Goal: Transaction & Acquisition: Purchase product/service

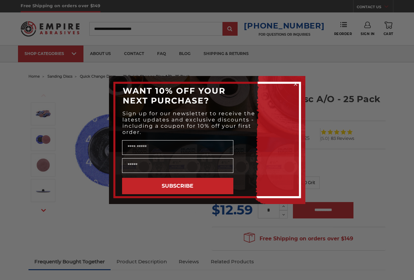
click at [296, 83] on icon "Close dialog" at bounding box center [295, 84] width 3 height 3
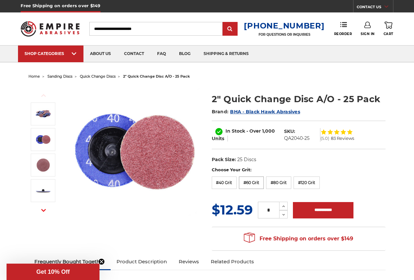
click at [248, 184] on label "#60 Grit" at bounding box center [251, 182] width 25 height 12
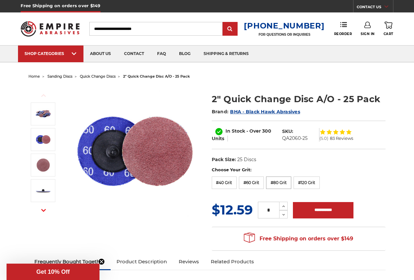
click at [276, 183] on label "#80 Grit" at bounding box center [278, 182] width 25 height 12
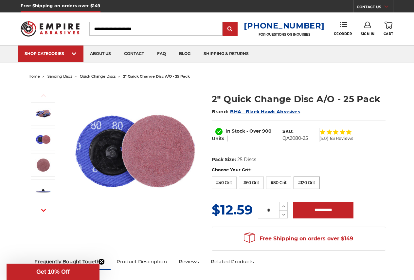
click at [304, 184] on label "#120 Grit" at bounding box center [306, 182] width 26 height 12
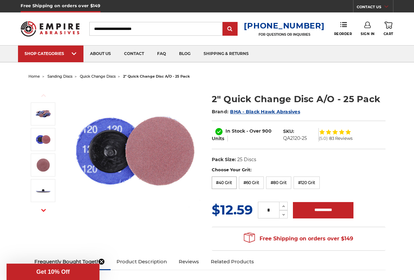
click at [228, 184] on label "#40 Grit" at bounding box center [224, 182] width 25 height 12
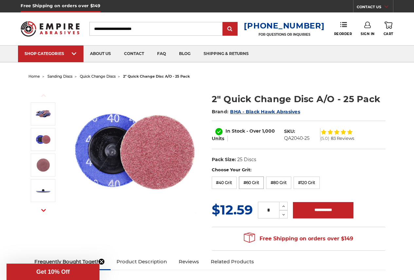
click at [253, 185] on label "#60 Grit" at bounding box center [251, 182] width 25 height 12
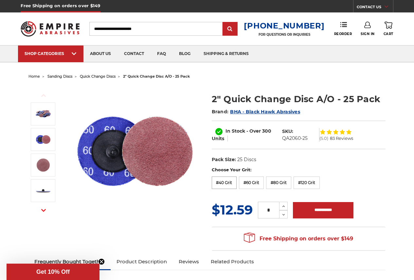
click at [226, 185] on label "#40 Grit" at bounding box center [224, 182] width 25 height 12
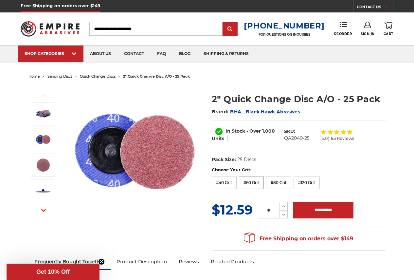
click at [254, 181] on label "#60 Grit" at bounding box center [251, 182] width 25 height 12
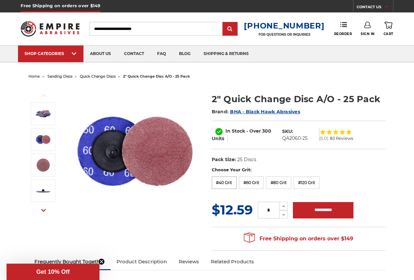
click at [227, 183] on label "#40 Grit" at bounding box center [224, 182] width 25 height 12
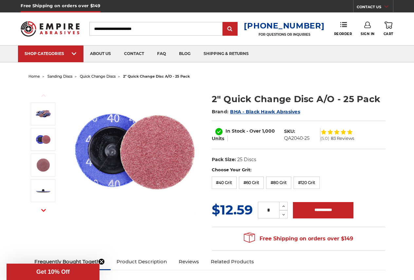
click at [154, 28] on input "Search" at bounding box center [155, 29] width 133 height 14
drag, startPoint x: 156, startPoint y: 30, endPoint x: 63, endPoint y: 27, distance: 93.6
click at [49, 29] on div "Toggle menu Menu Search 1-800-816-3824 FOR QUESTIONS OR INQUIRIES Phone Reorder…" at bounding box center [207, 28] width 373 height 33
click at [110, 29] on input "Search" at bounding box center [155, 29] width 133 height 14
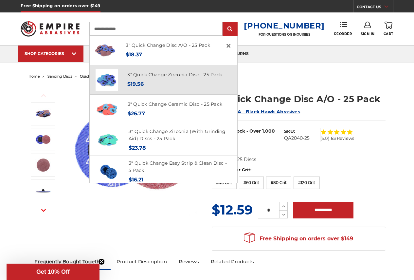
type input "**********"
click at [145, 78] on h4 "3" Quick Change Zirconia Disc - 25 Pack" at bounding box center [174, 75] width 95 height 8
click at [146, 75] on link "3" Quick Change Zirconia Disc - 25 Pack" at bounding box center [174, 75] width 95 height 6
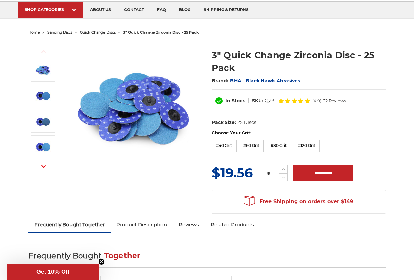
scroll to position [44, 0]
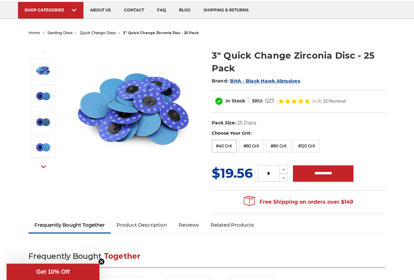
click at [228, 149] on label "#40 Grit" at bounding box center [224, 146] width 25 height 12
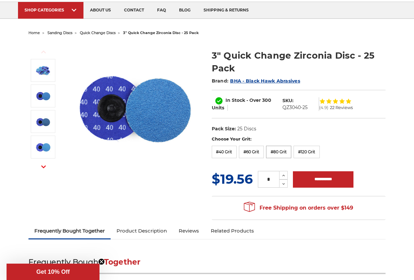
click at [277, 150] on label "#80 Grit" at bounding box center [278, 152] width 25 height 12
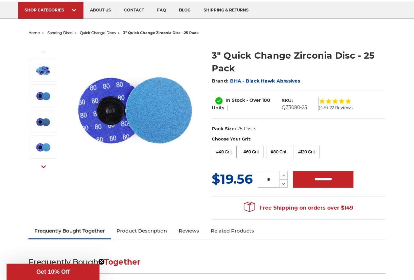
click at [220, 150] on label "#40 Grit" at bounding box center [224, 152] width 25 height 12
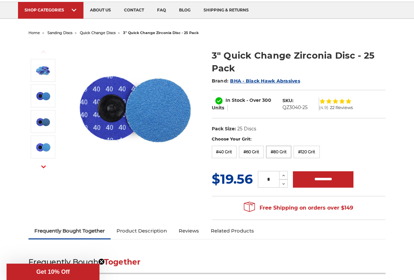
click at [282, 150] on label "#80 Grit" at bounding box center [278, 152] width 25 height 12
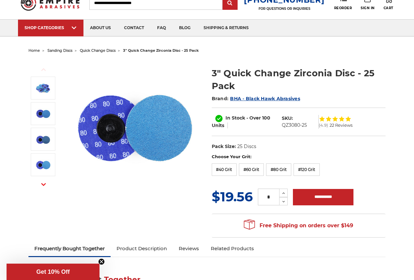
scroll to position [0, 0]
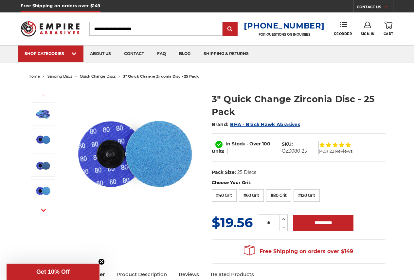
click at [112, 30] on input "Search" at bounding box center [155, 29] width 133 height 14
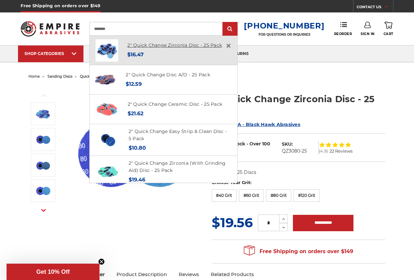
type input "********"
click at [165, 47] on link "2" Quick Change Zirconia Disc - 25 Pack" at bounding box center [174, 45] width 95 height 6
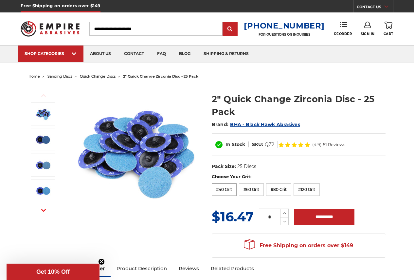
click at [221, 191] on label "#40 Grit" at bounding box center [224, 189] width 25 height 12
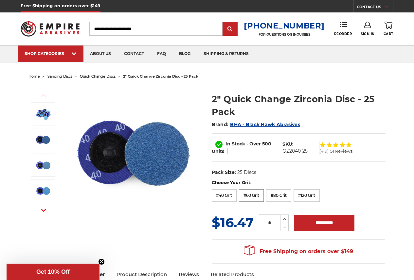
click at [250, 197] on label "#60 Grit" at bounding box center [251, 195] width 25 height 12
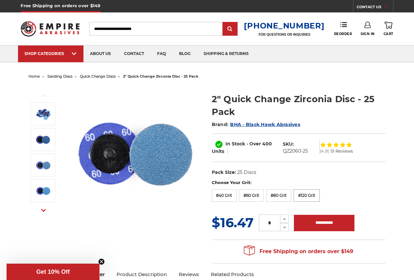
click at [304, 198] on label "#120 Grit" at bounding box center [306, 195] width 26 height 12
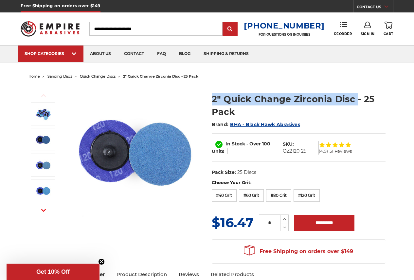
drag, startPoint x: 213, startPoint y: 98, endPoint x: 355, endPoint y: 96, distance: 141.7
click at [355, 96] on h1 "2" Quick Change Zirconia Disc - 25 Pack" at bounding box center [299, 106] width 174 height 26
copy h1 "2" Quick Change Zirconia Disc"
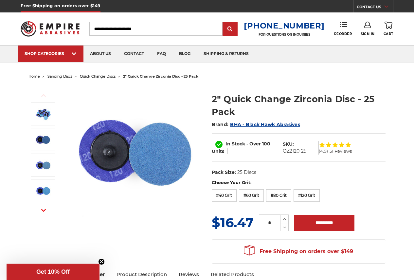
click at [147, 31] on input "Search" at bounding box center [155, 29] width 133 height 14
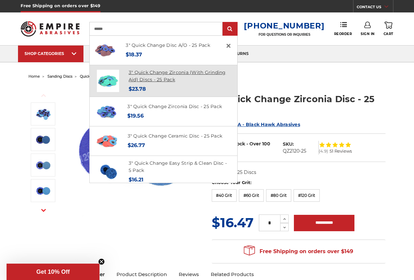
type input "******"
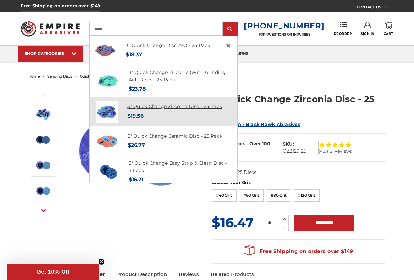
click at [156, 109] on link "3" Quick Change Zirconia Disc - 25 Pack" at bounding box center [174, 106] width 95 height 6
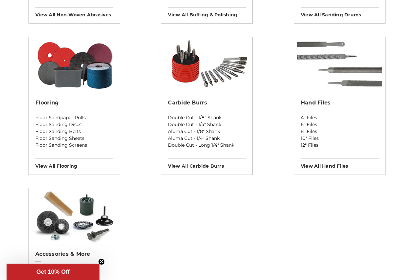
scroll to position [654, 0]
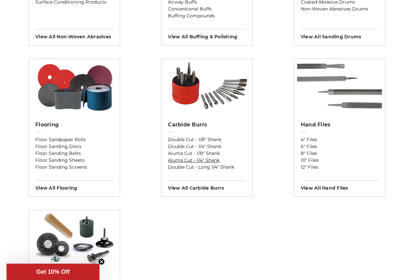
click at [208, 161] on link "Aluma Cut - 1/4" Shank" at bounding box center [207, 160] width 78 height 7
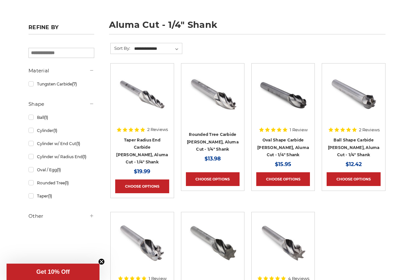
scroll to position [65, 0]
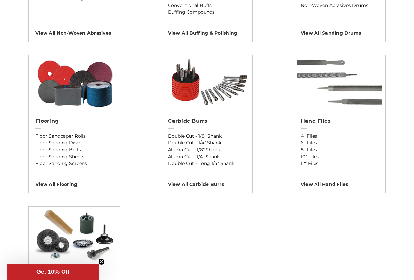
click at [181, 143] on link "Double Cut - 1/4" Shank" at bounding box center [207, 142] width 78 height 7
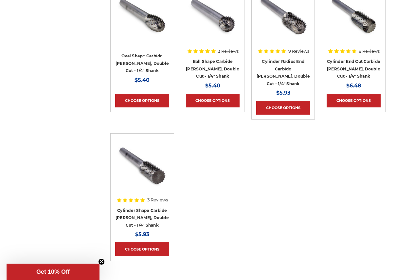
scroll to position [458, 0]
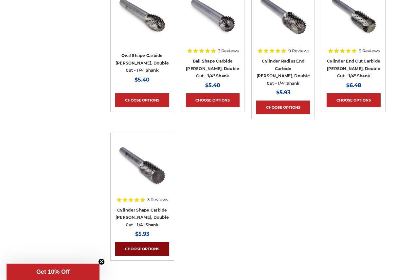
click at [133, 242] on link "Choose Options" at bounding box center [142, 249] width 54 height 14
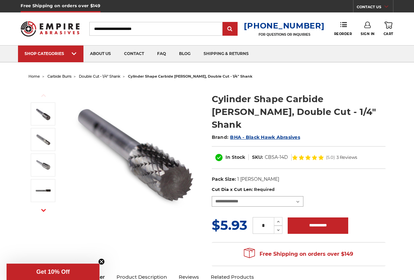
click at [298, 196] on select "**********" at bounding box center [258, 201] width 92 height 10
select select "****"
click at [212, 196] on select "**********" at bounding box center [258, 201] width 92 height 10
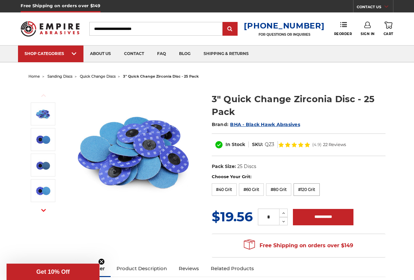
click at [305, 189] on label "#120 Grit" at bounding box center [306, 189] width 26 height 12
